Goal: Information Seeking & Learning: Learn about a topic

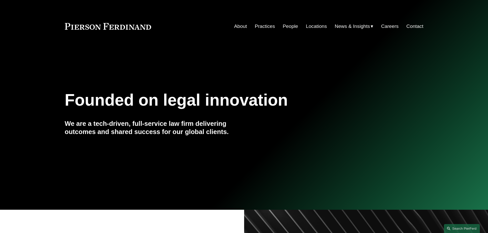
click at [238, 24] on link "About" at bounding box center [240, 27] width 13 height 10
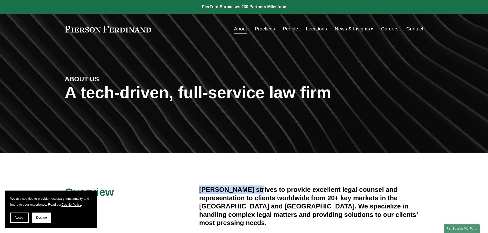
drag, startPoint x: 232, startPoint y: 183, endPoint x: 257, endPoint y: 184, distance: 24.9
drag, startPoint x: 46, startPoint y: 175, endPoint x: 48, endPoint y: 159, distance: 16.4
